Goal: Find specific page/section: Find specific page/section

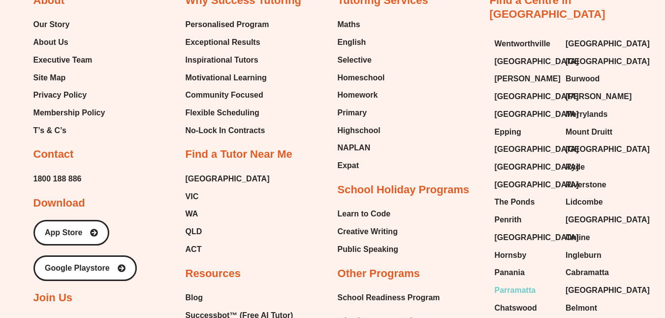
scroll to position [542, 0]
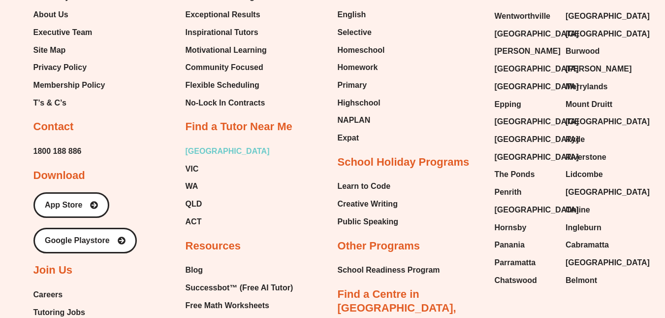
click at [194, 152] on span "[GEOGRAPHIC_DATA]" at bounding box center [228, 151] width 84 height 15
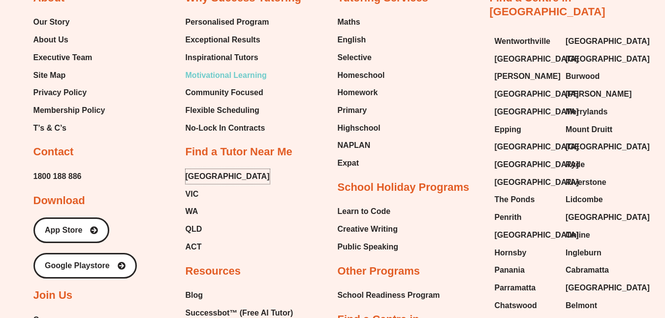
scroll to position [394, 0]
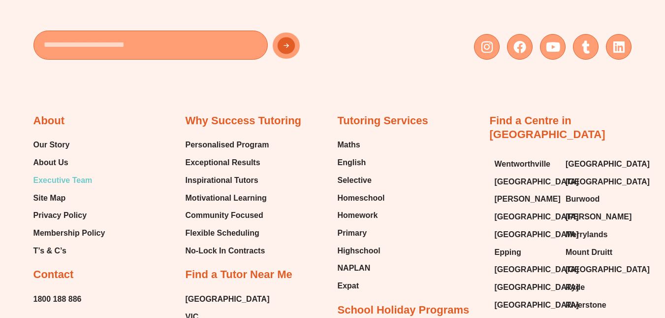
click at [73, 182] on span "Executive Team" at bounding box center [62, 180] width 59 height 15
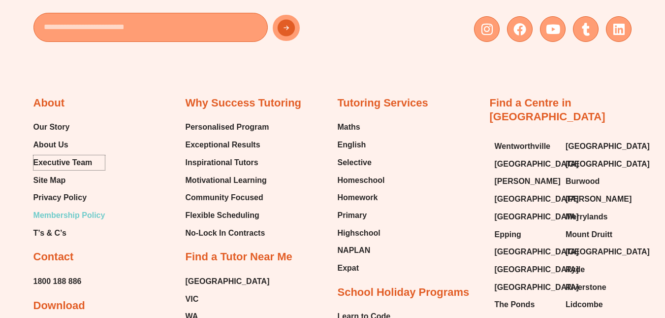
scroll to position [461, 0]
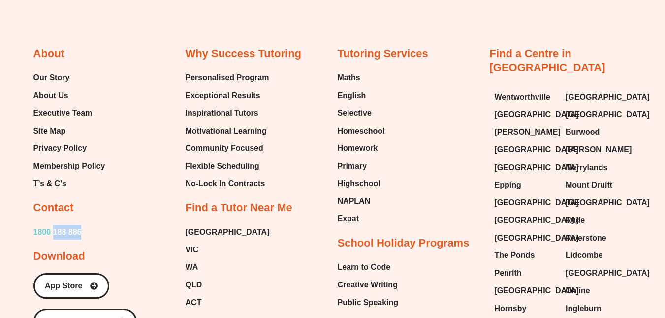
copy span "188 886"
drag, startPoint x: 108, startPoint y: 229, endPoint x: 55, endPoint y: 232, distance: 52.7
click at [55, 232] on div "About Our Story About Us Executive Team Site Map Privacy Policy Membership Poli…" at bounding box center [104, 283] width 142 height 472
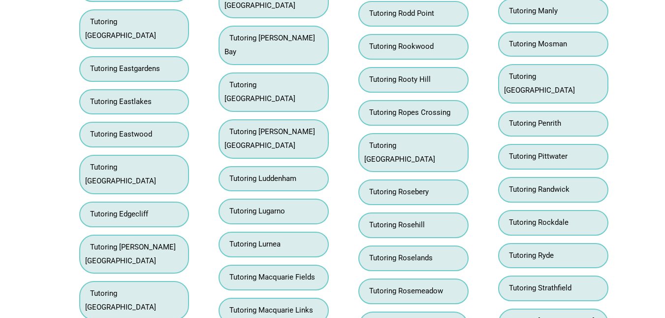
scroll to position [7140, 0]
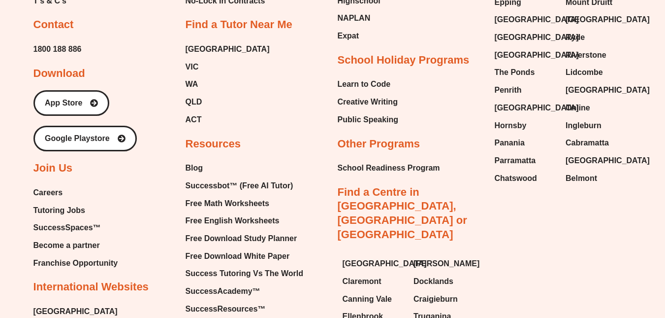
scroll to position [640, 0]
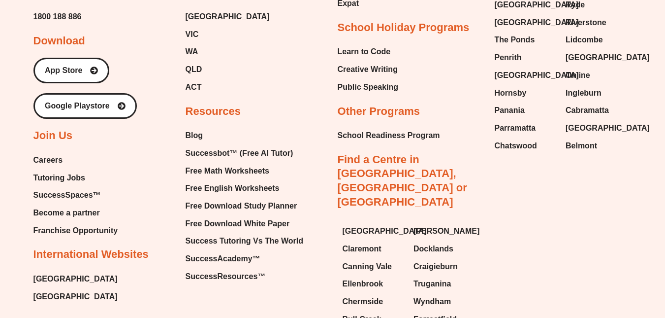
scroll to position [591, 0]
